Goal: Navigation & Orientation: Understand site structure

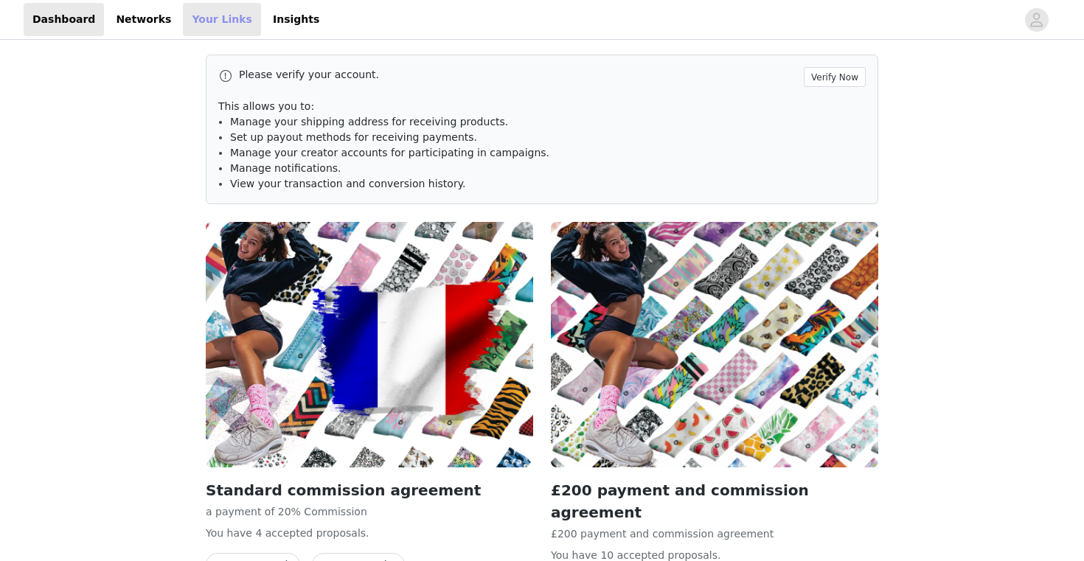
click at [201, 24] on link "Your Links" at bounding box center [222, 19] width 78 height 33
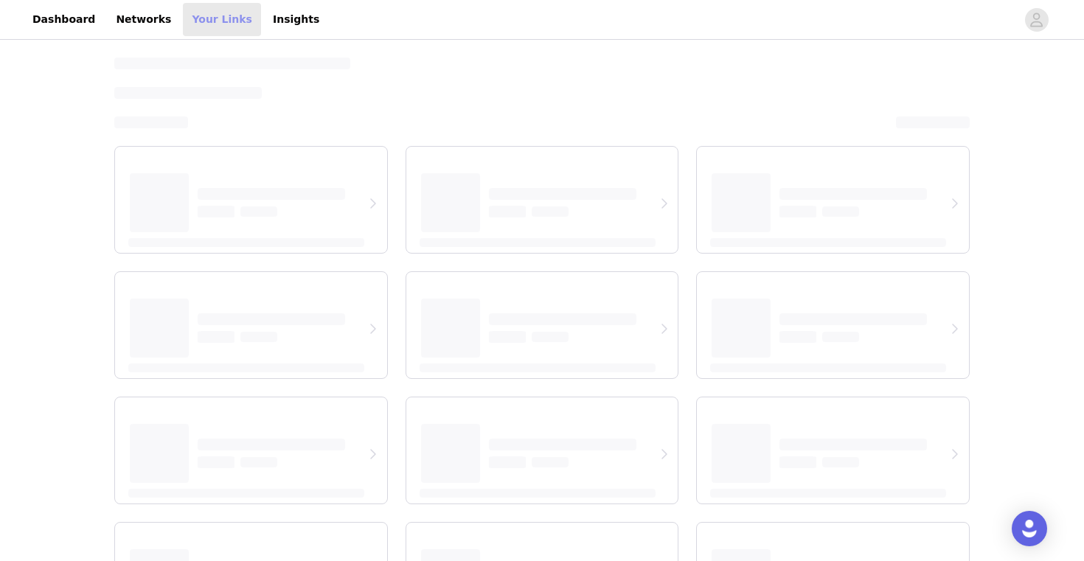
select select "12"
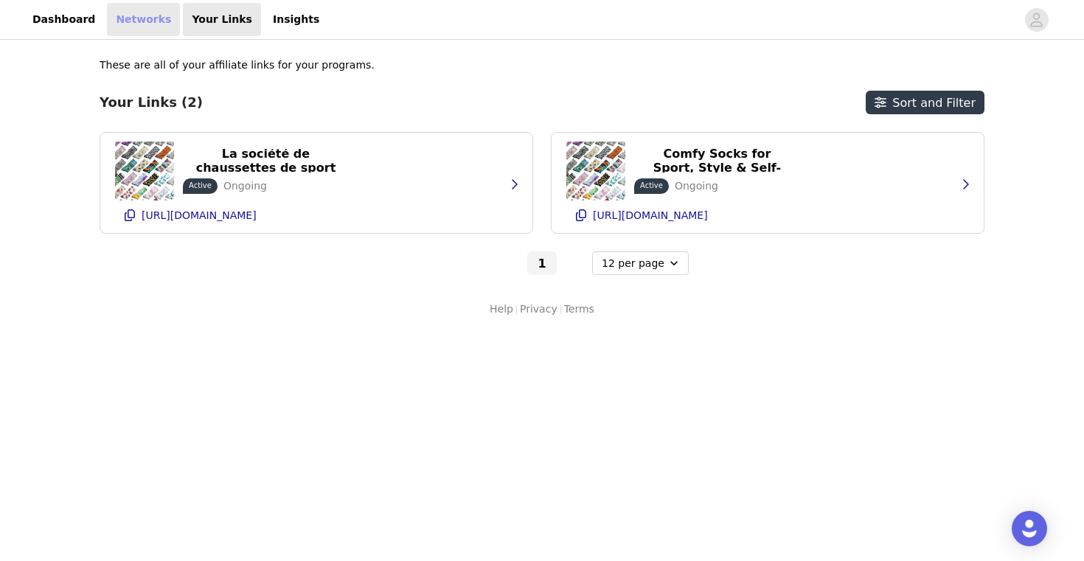
click at [145, 25] on link "Networks" at bounding box center [143, 19] width 73 height 33
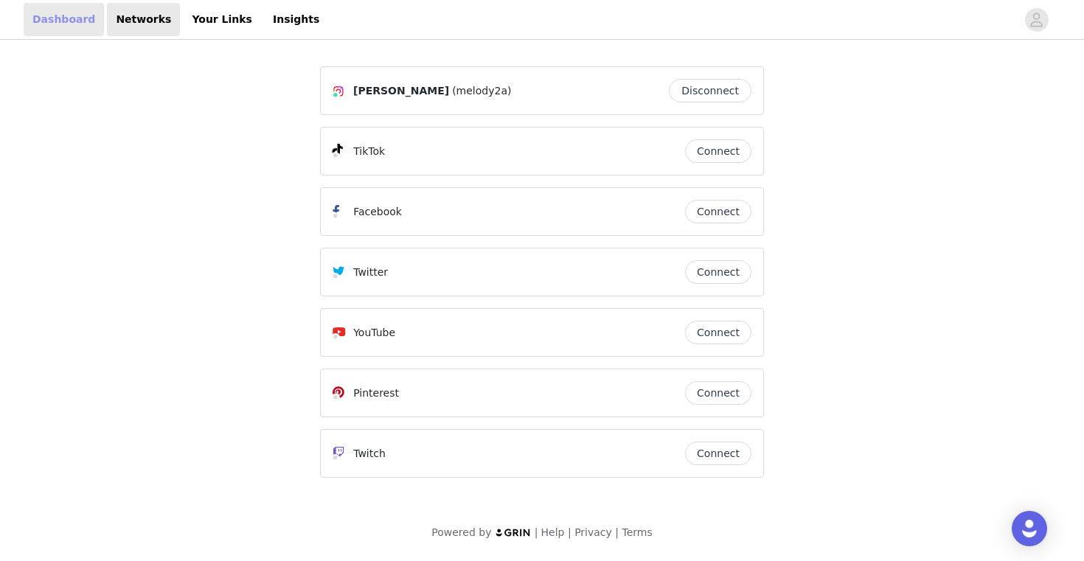
click at [63, 18] on link "Dashboard" at bounding box center [64, 19] width 80 height 33
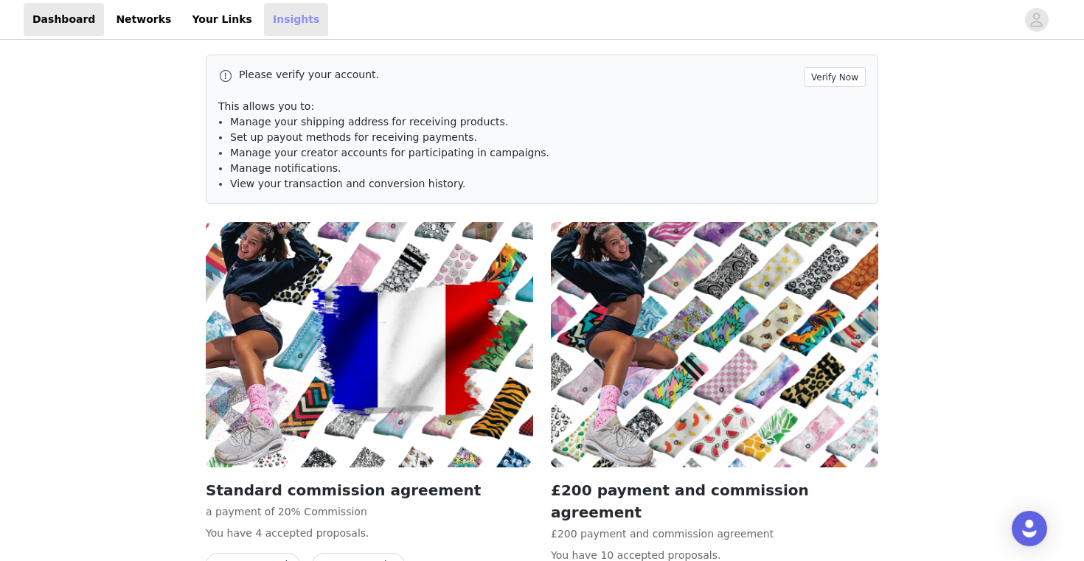
click at [264, 18] on link "Insights" at bounding box center [296, 19] width 64 height 33
